Goal: Information Seeking & Learning: Learn about a topic

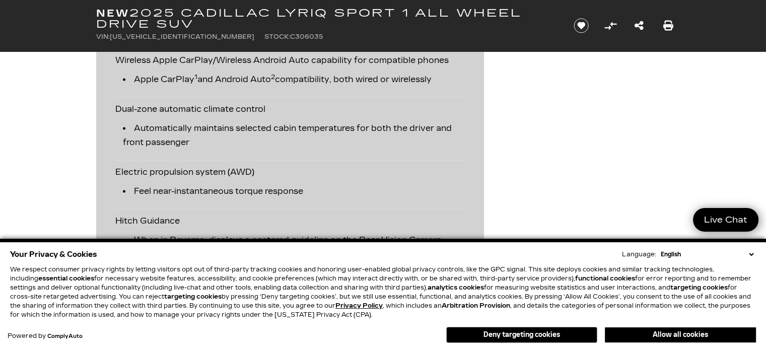
scroll to position [1557, 0]
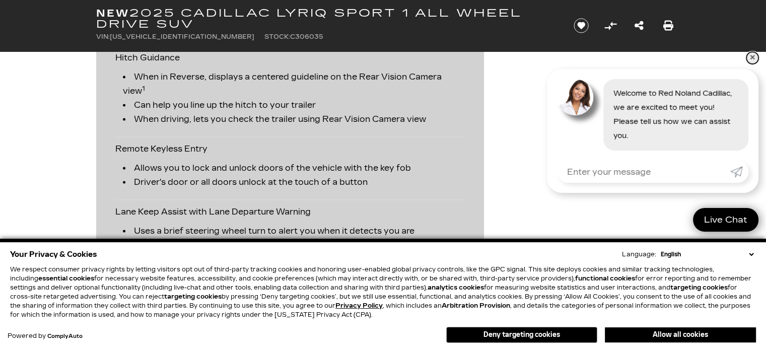
click at [750, 59] on link "✕" at bounding box center [753, 58] width 12 height 12
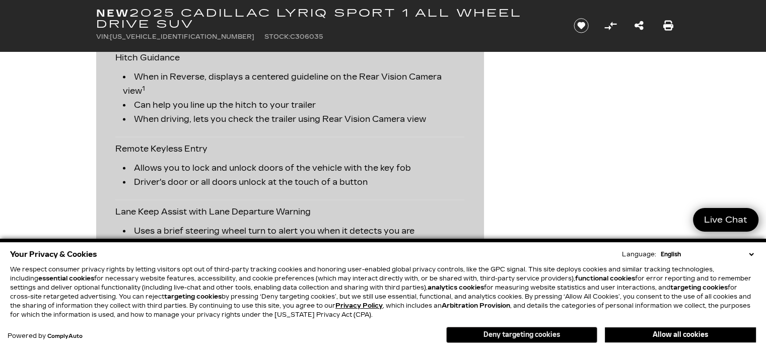
click at [510, 333] on button "Deny targeting cookies" at bounding box center [521, 335] width 151 height 16
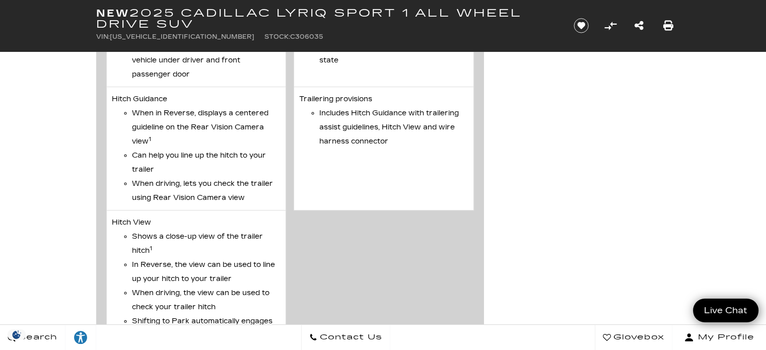
scroll to position [4215, 0]
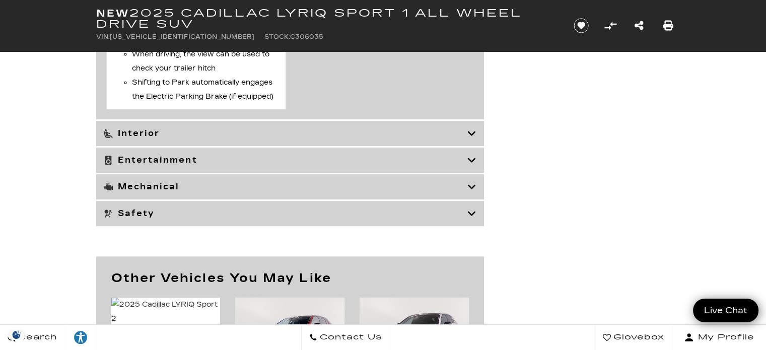
click at [238, 146] on div "Interior" at bounding box center [290, 133] width 388 height 25
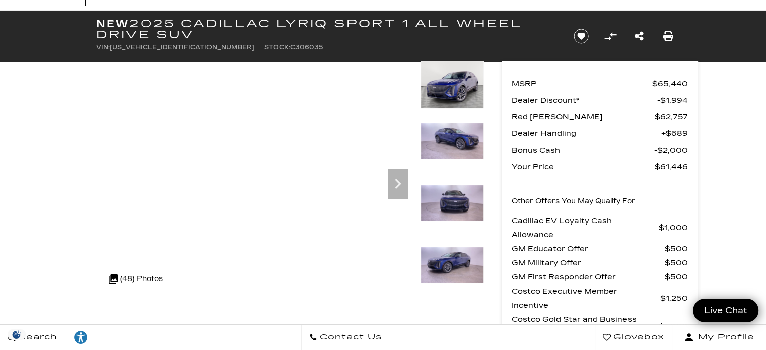
scroll to position [0, 0]
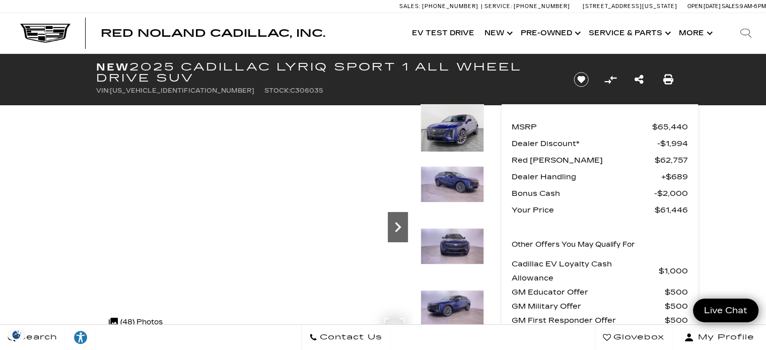
click at [392, 221] on icon "Next" at bounding box center [398, 227] width 20 height 20
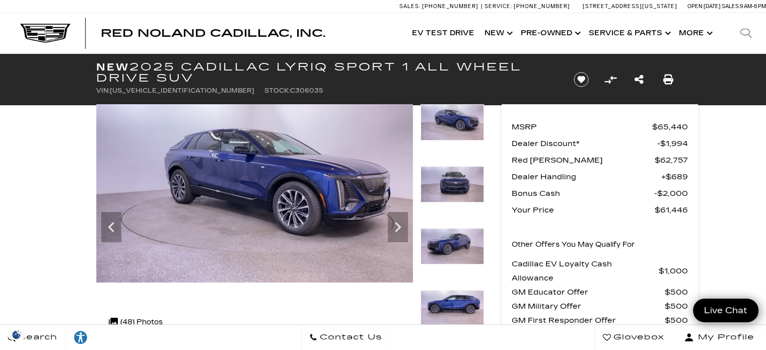
click at [454, 290] on img at bounding box center [452, 308] width 63 height 36
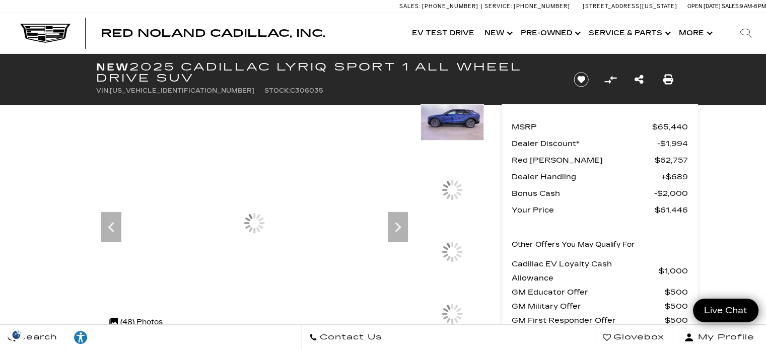
click at [455, 276] on div at bounding box center [452, 251] width 63 height 47
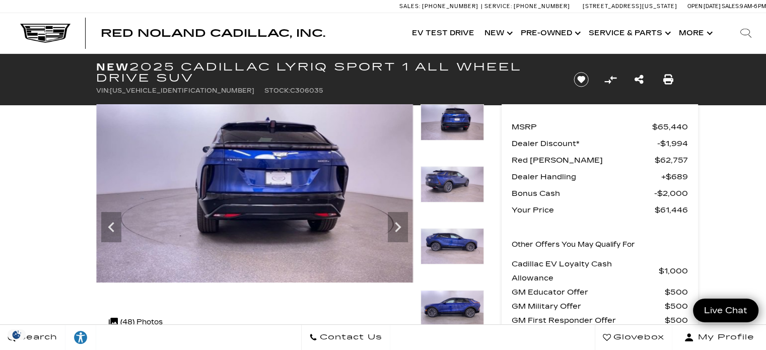
click at [455, 296] on img at bounding box center [452, 314] width 63 height 48
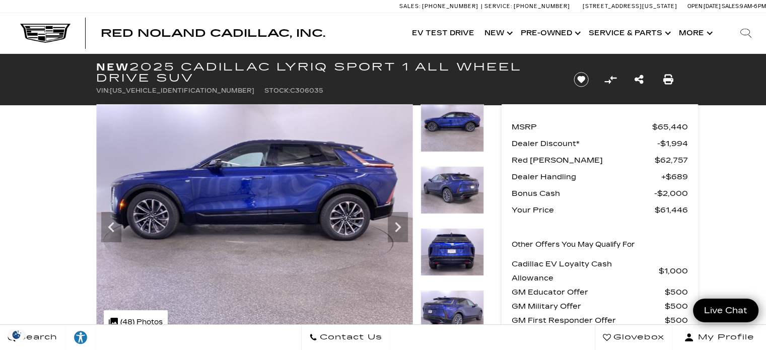
click at [455, 296] on img at bounding box center [452, 314] width 63 height 48
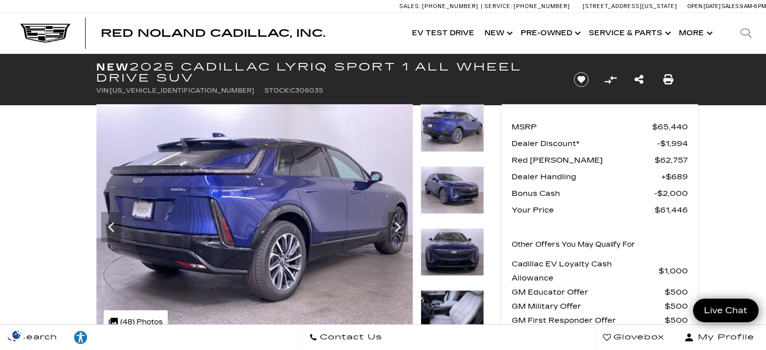
click at [455, 296] on img at bounding box center [452, 314] width 63 height 48
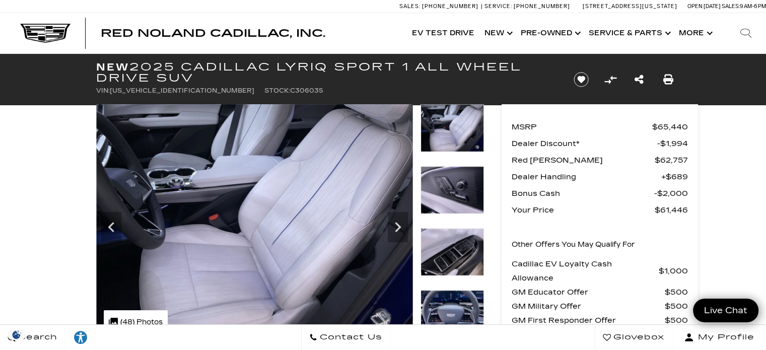
click at [451, 208] on img at bounding box center [452, 190] width 63 height 48
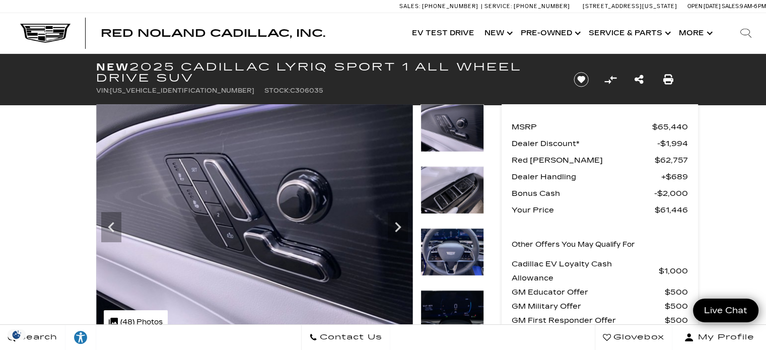
click at [449, 310] on img at bounding box center [452, 314] width 63 height 48
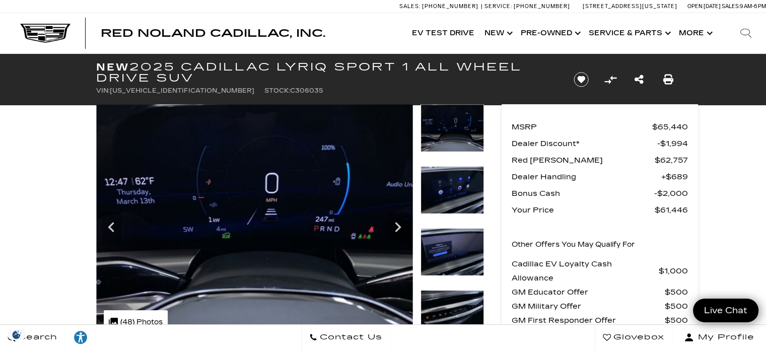
click at [457, 300] on img at bounding box center [452, 314] width 63 height 48
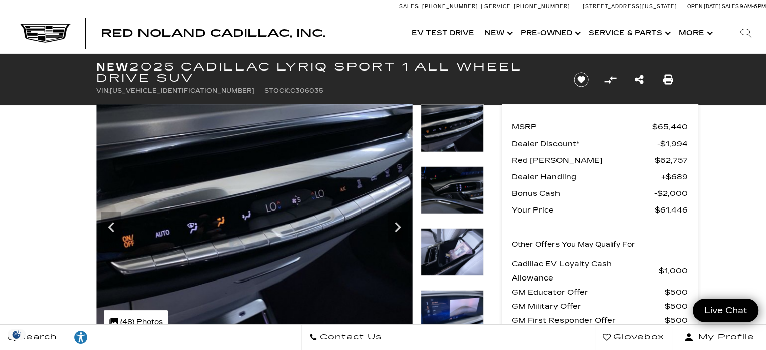
click at [459, 298] on img at bounding box center [452, 314] width 63 height 48
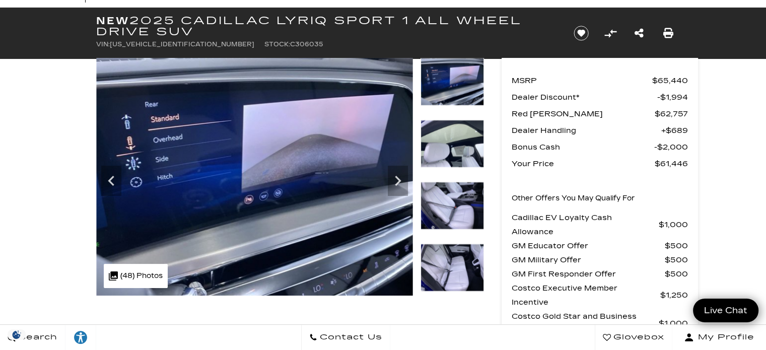
scroll to position [50, 0]
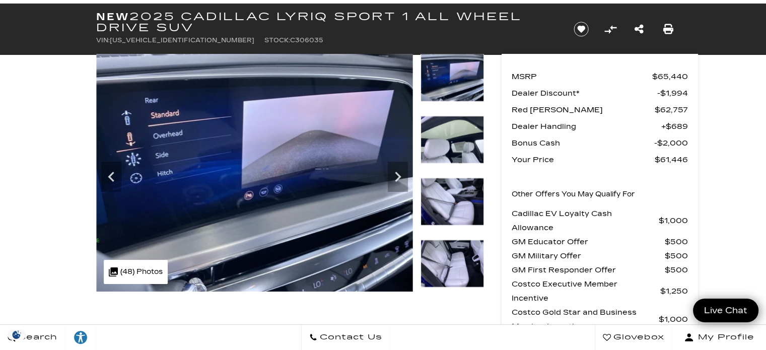
click at [470, 263] on img at bounding box center [452, 264] width 63 height 48
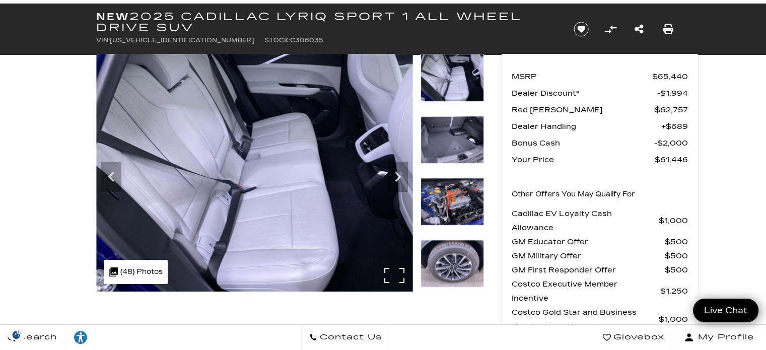
scroll to position [0, 0]
